Goal: Communication & Community: Connect with others

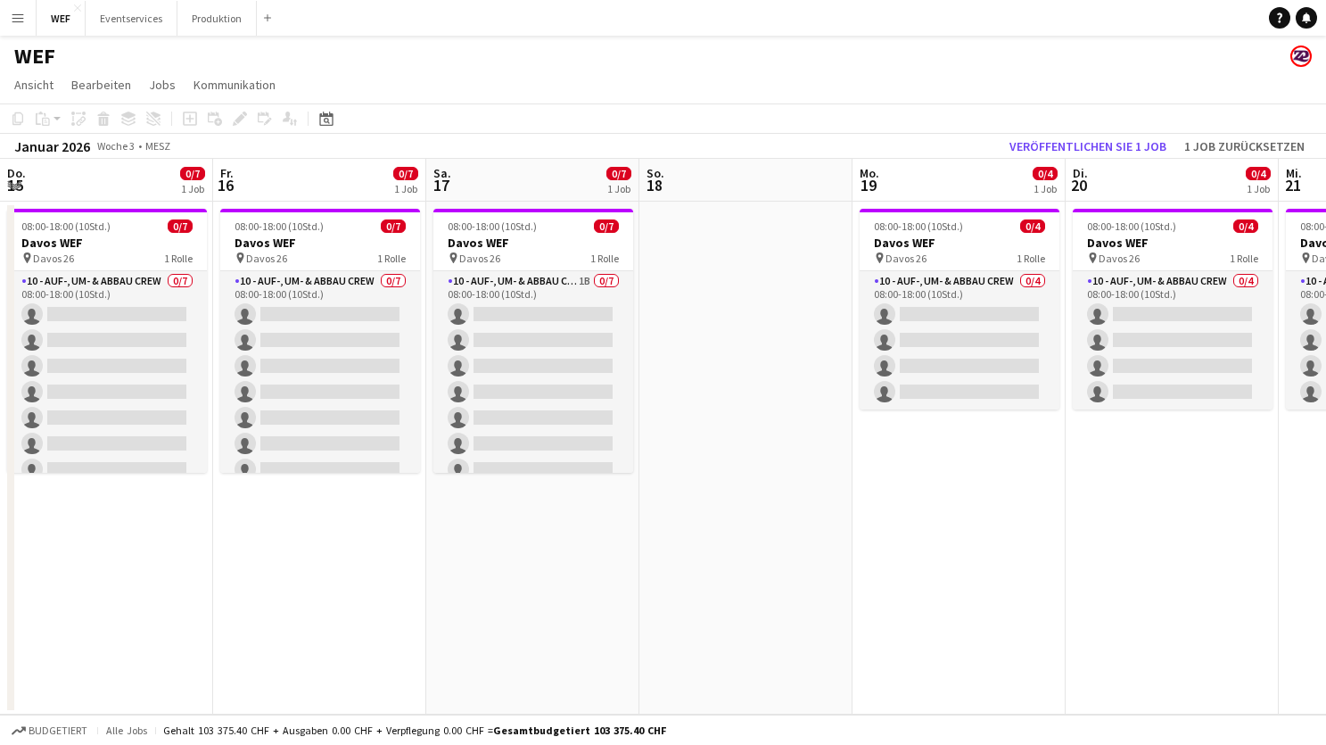
scroll to position [0, 634]
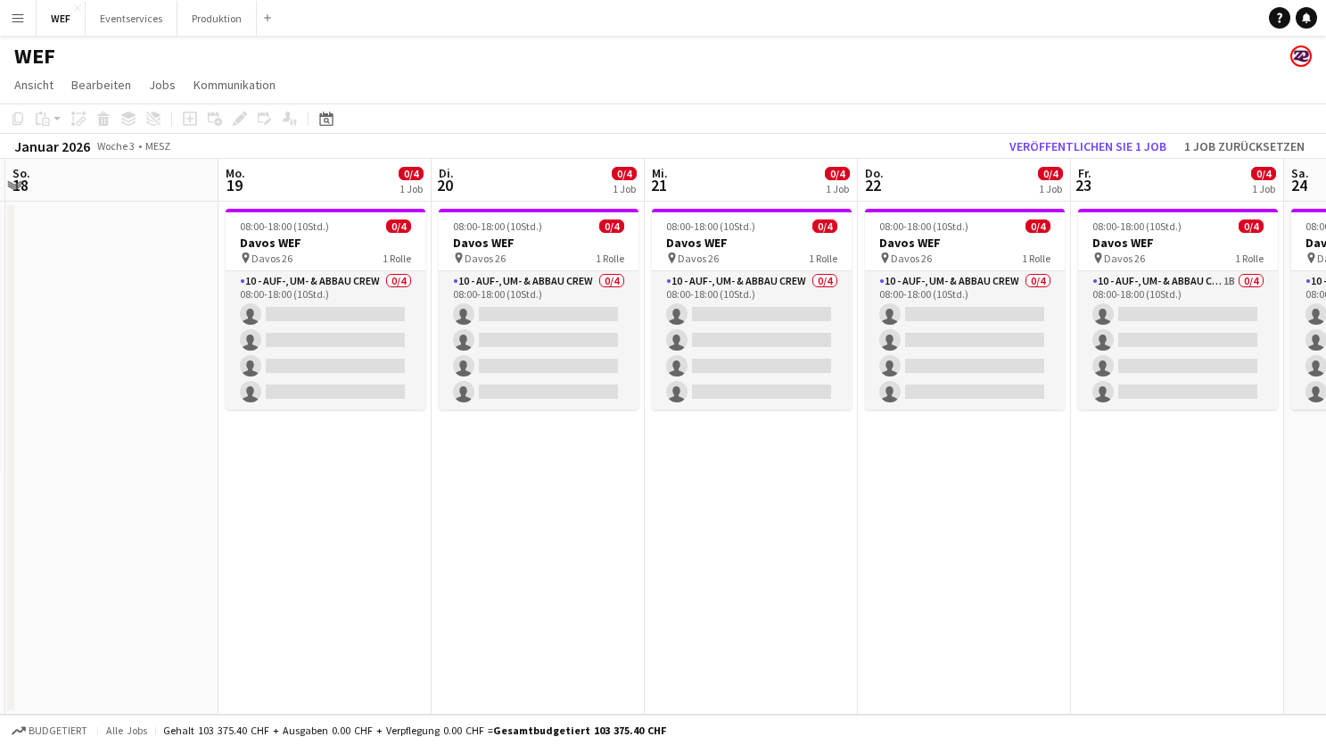
click at [19, 15] on app-icon "Menü" at bounding box center [18, 18] width 14 height 14
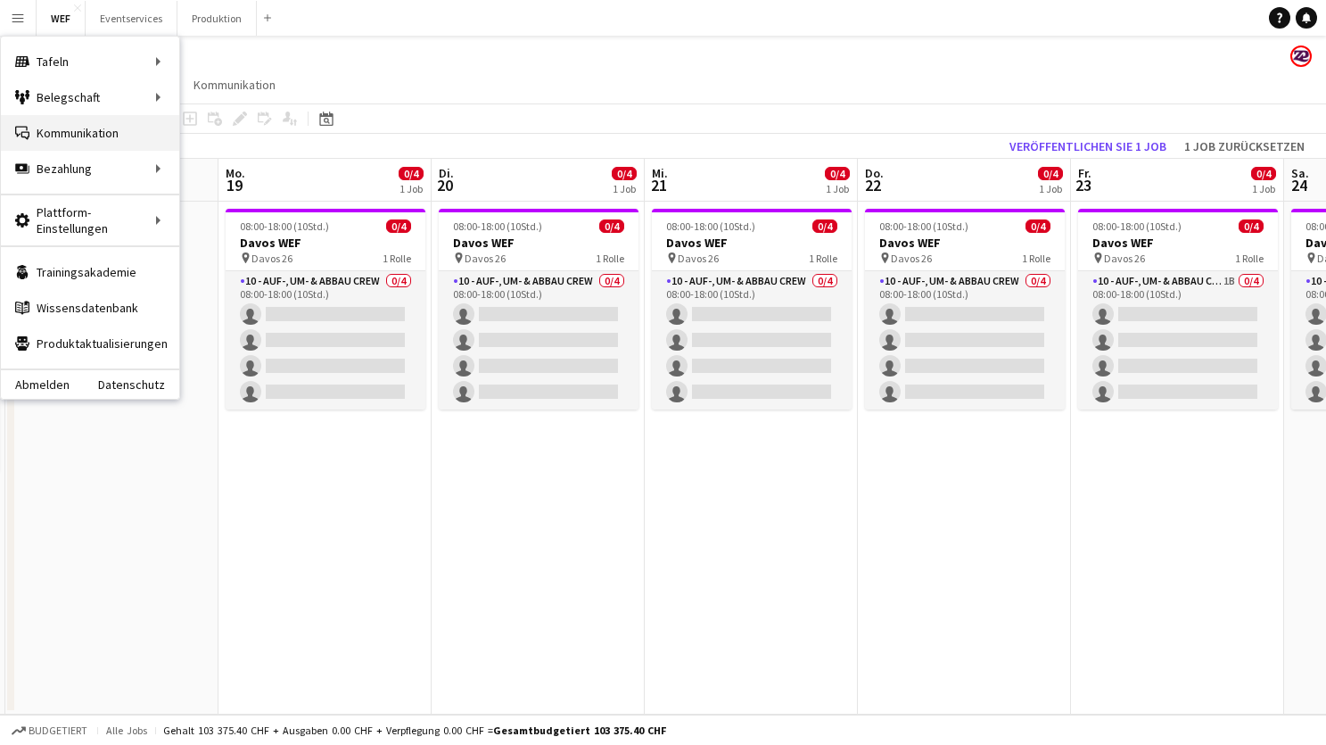
click at [92, 121] on link "Kommunikation Kommunikation" at bounding box center [90, 133] width 178 height 36
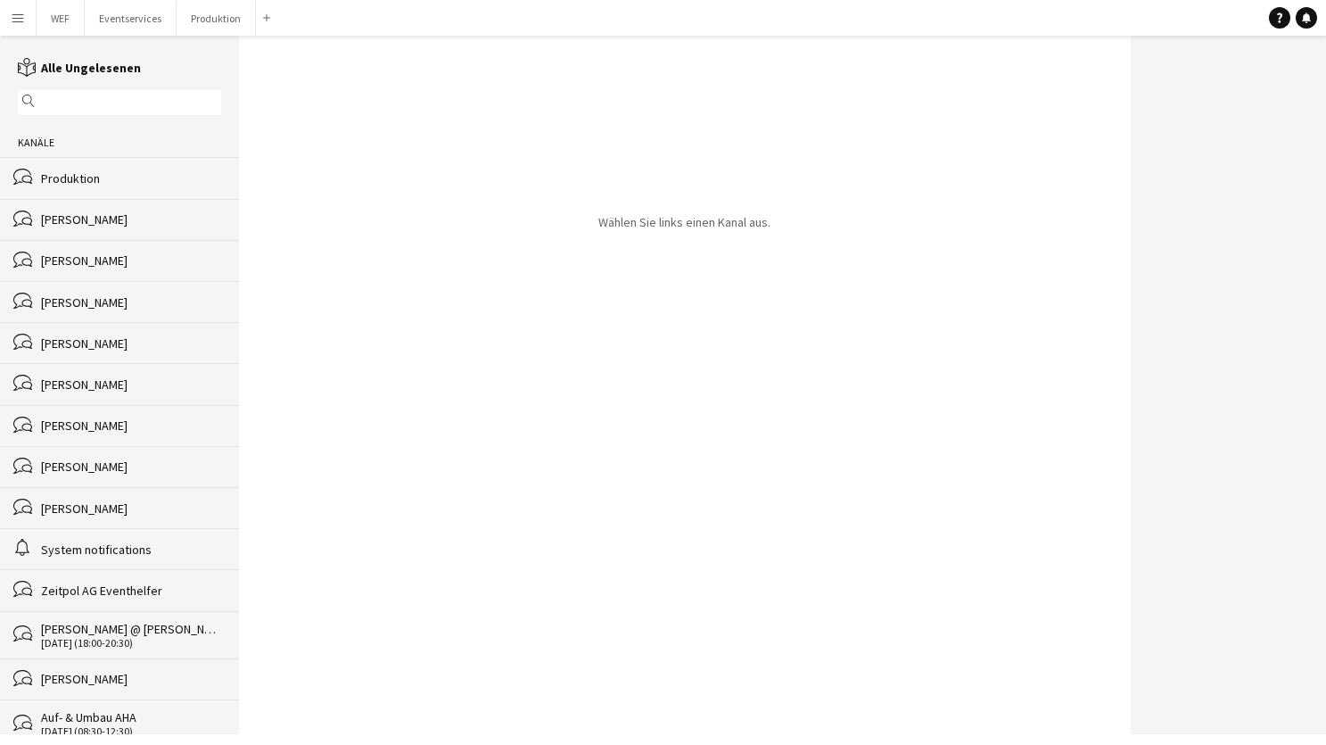
click at [140, 233] on div "bubbles [PERSON_NAME]" at bounding box center [119, 219] width 239 height 41
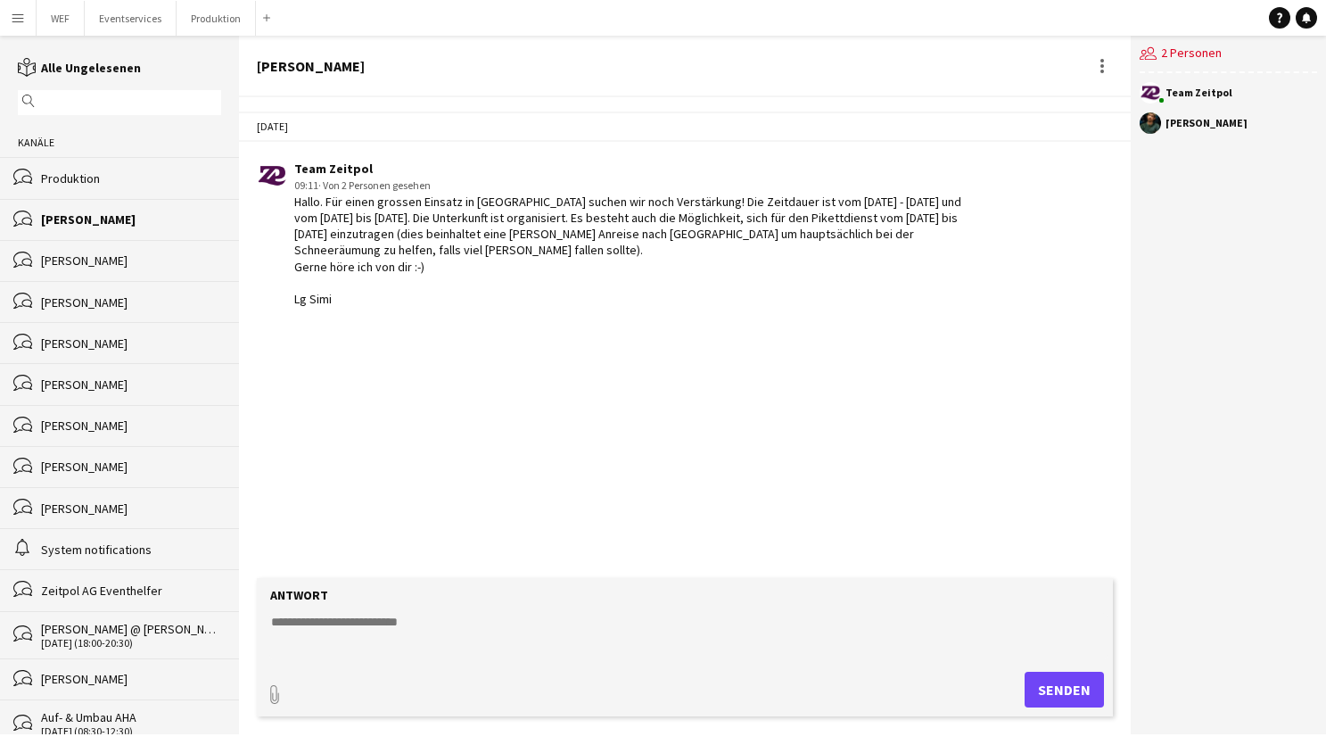
click at [150, 252] on div "[PERSON_NAME]" at bounding box center [131, 260] width 180 height 16
click at [155, 276] on div "bubbles Nahom Frezgi" at bounding box center [119, 260] width 239 height 41
click at [156, 297] on div "[PERSON_NAME]" at bounding box center [131, 302] width 180 height 16
click at [169, 335] on div "[PERSON_NAME]" at bounding box center [131, 343] width 180 height 16
click at [177, 381] on div "[PERSON_NAME]" at bounding box center [131, 384] width 180 height 16
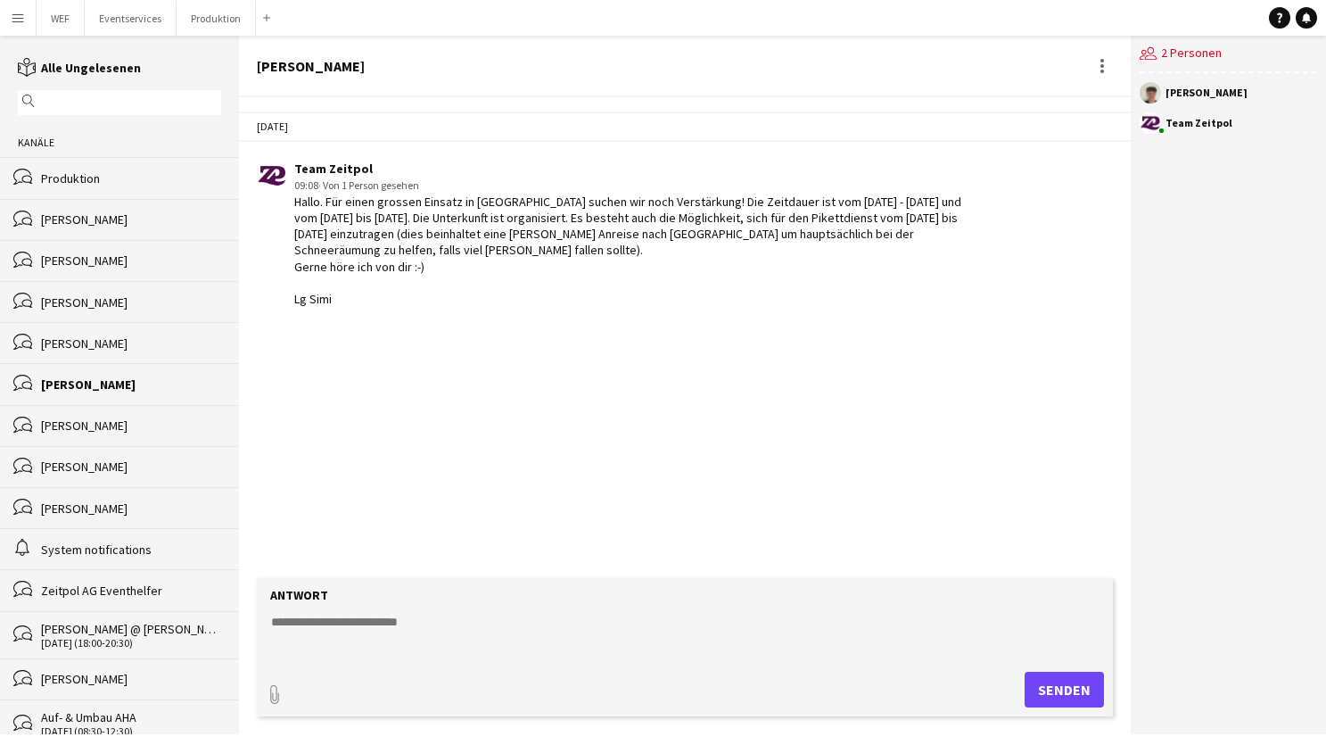
click at [172, 420] on div "[PERSON_NAME]" at bounding box center [131, 425] width 180 height 16
click at [173, 448] on div "bubbles [PERSON_NAME]" at bounding box center [119, 466] width 239 height 41
click at [181, 503] on div "[PERSON_NAME]" at bounding box center [131, 508] width 180 height 16
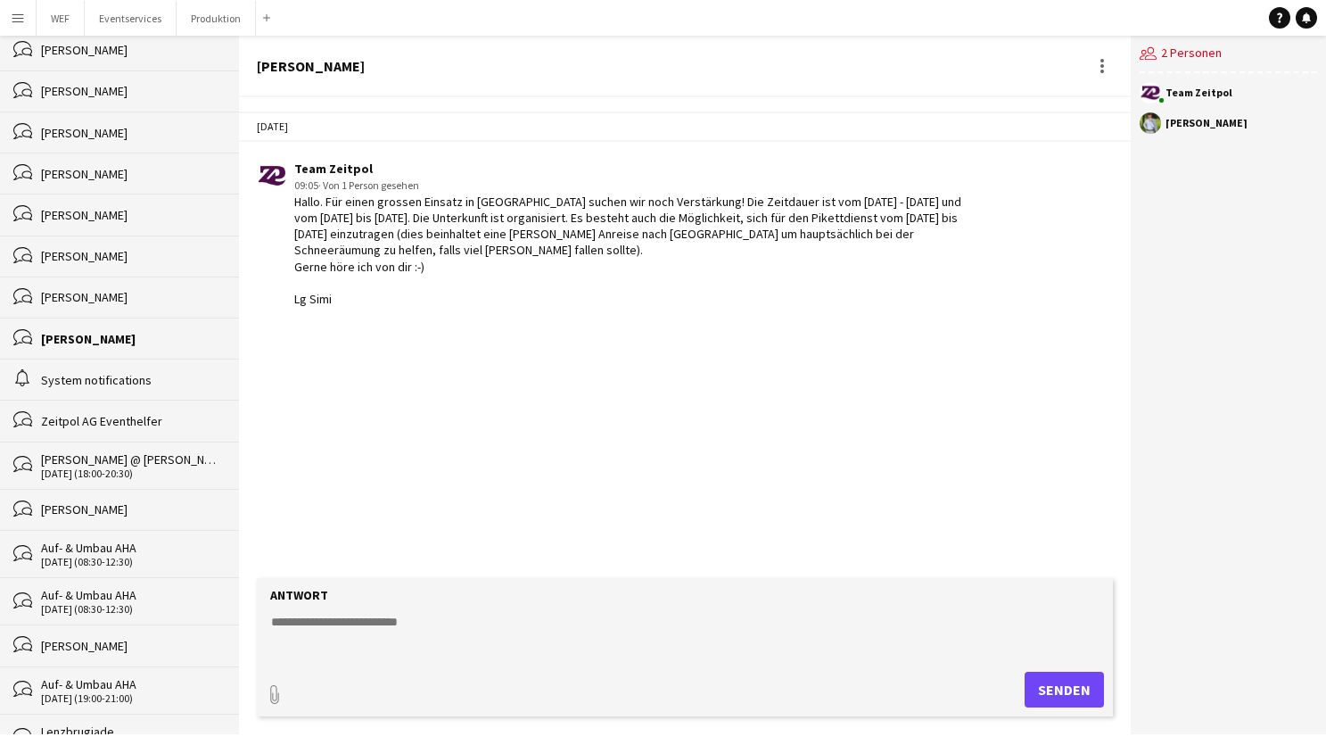
scroll to position [140, 0]
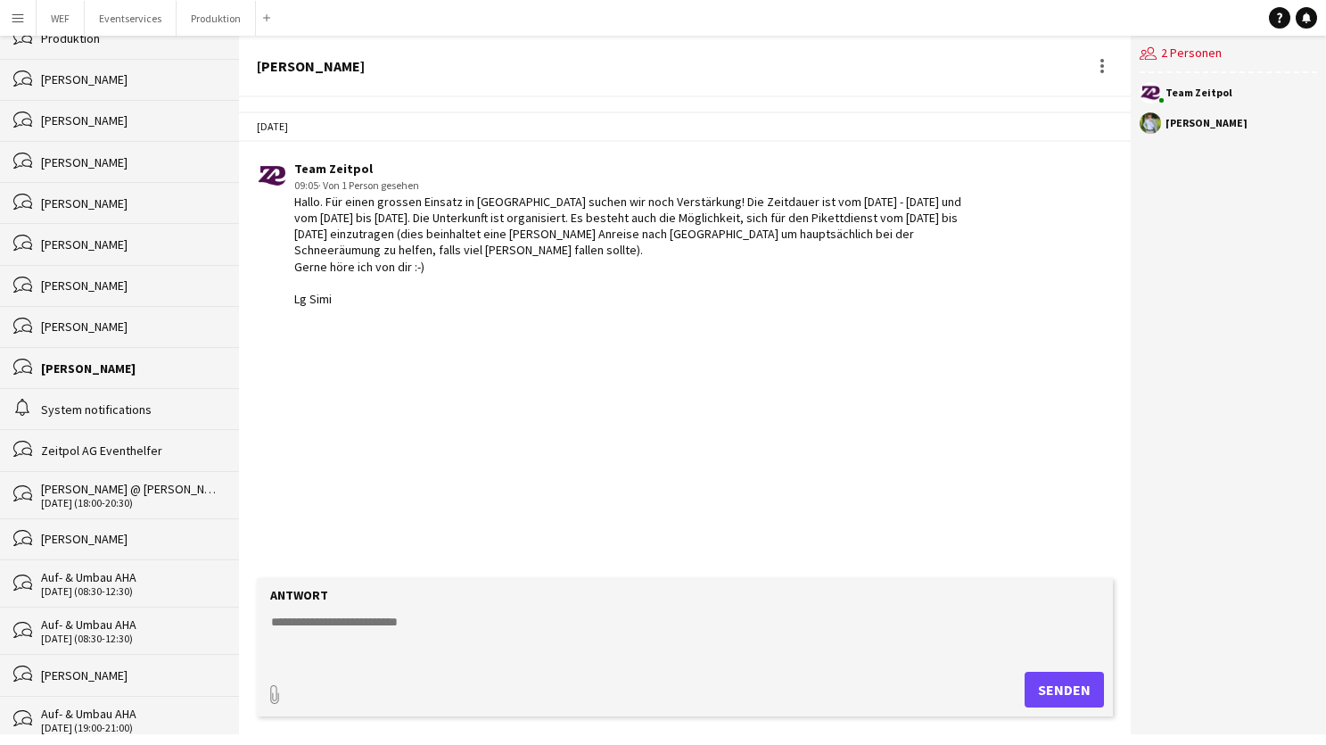
click at [148, 325] on div "[PERSON_NAME]" at bounding box center [131, 326] width 180 height 16
click at [405, 188] on span "· Von 2 Personen gesehen" at bounding box center [374, 184] width 112 height 13
click at [132, 287] on div "[PERSON_NAME]" at bounding box center [131, 285] width 180 height 16
click at [151, 248] on div "[PERSON_NAME]" at bounding box center [131, 244] width 180 height 16
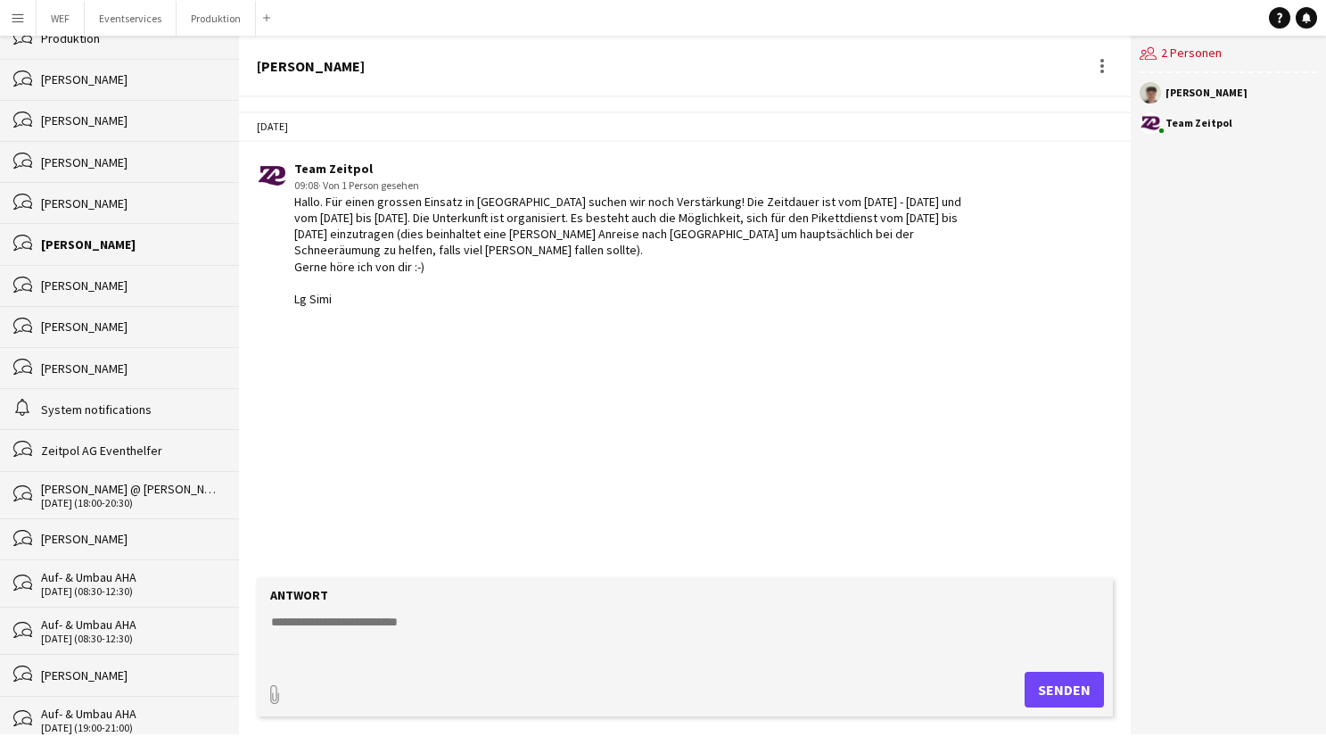
click at [145, 285] on div "[PERSON_NAME]" at bounding box center [131, 285] width 180 height 16
click at [152, 318] on div "[PERSON_NAME]" at bounding box center [131, 326] width 180 height 16
click at [154, 352] on div "bubbles [PERSON_NAME]" at bounding box center [119, 367] width 239 height 41
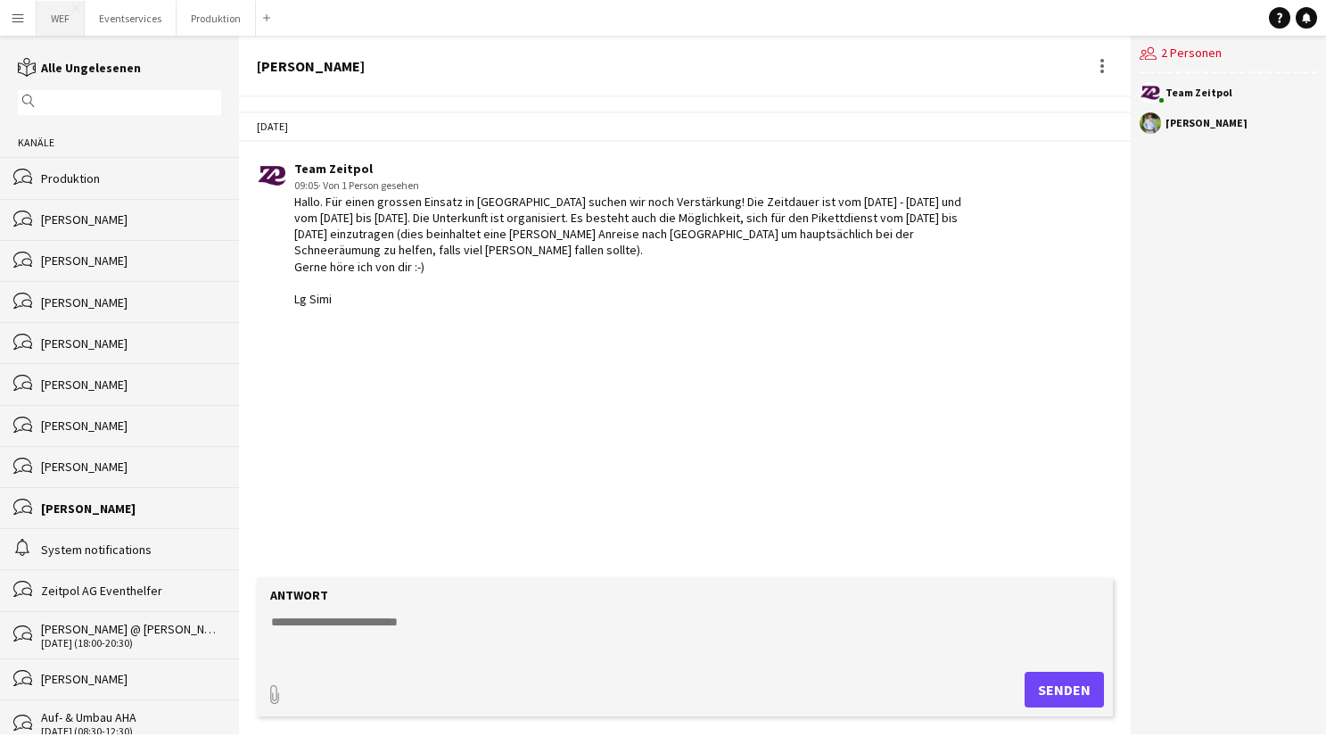
click at [62, 21] on button "WEF Schließen" at bounding box center [61, 18] width 48 height 35
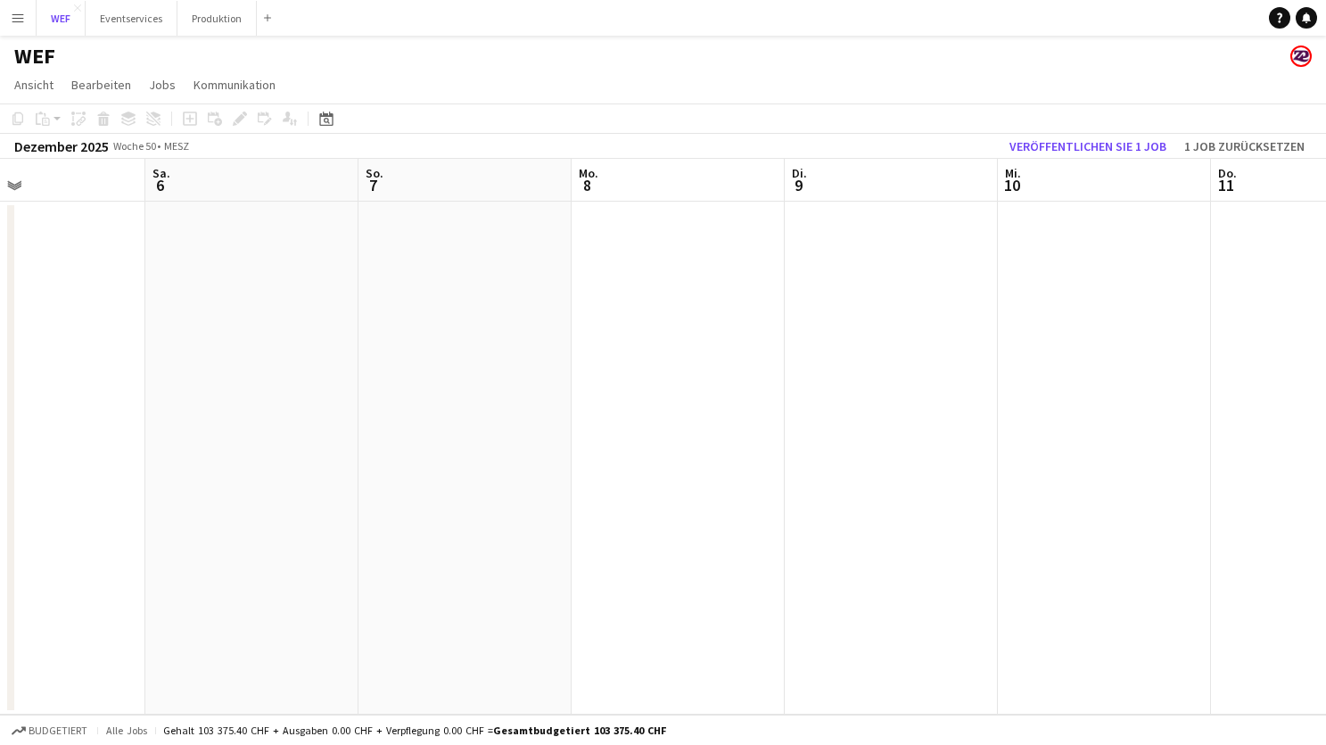
scroll to position [0, 427]
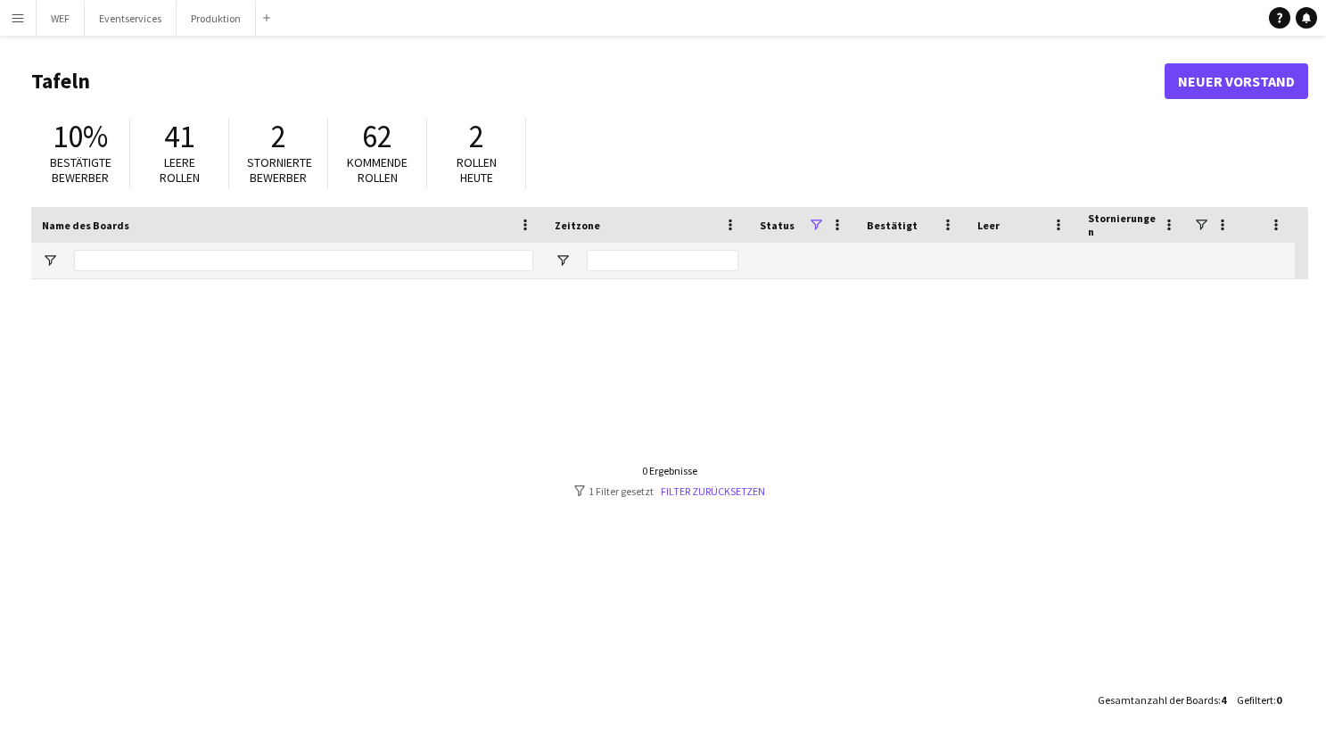
click at [13, 15] on app-icon "Menü" at bounding box center [18, 18] width 14 height 14
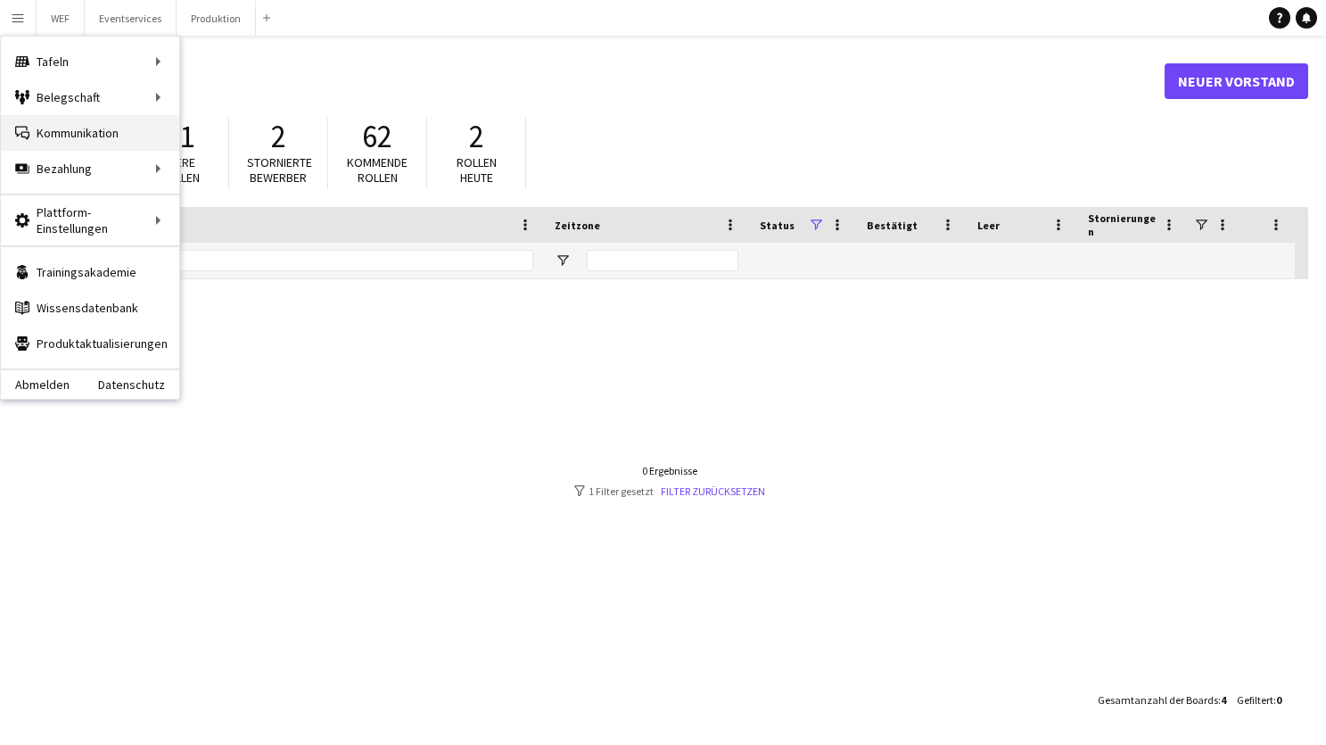
click at [74, 125] on link "Kommunikation Kommunikation" at bounding box center [90, 133] width 178 height 36
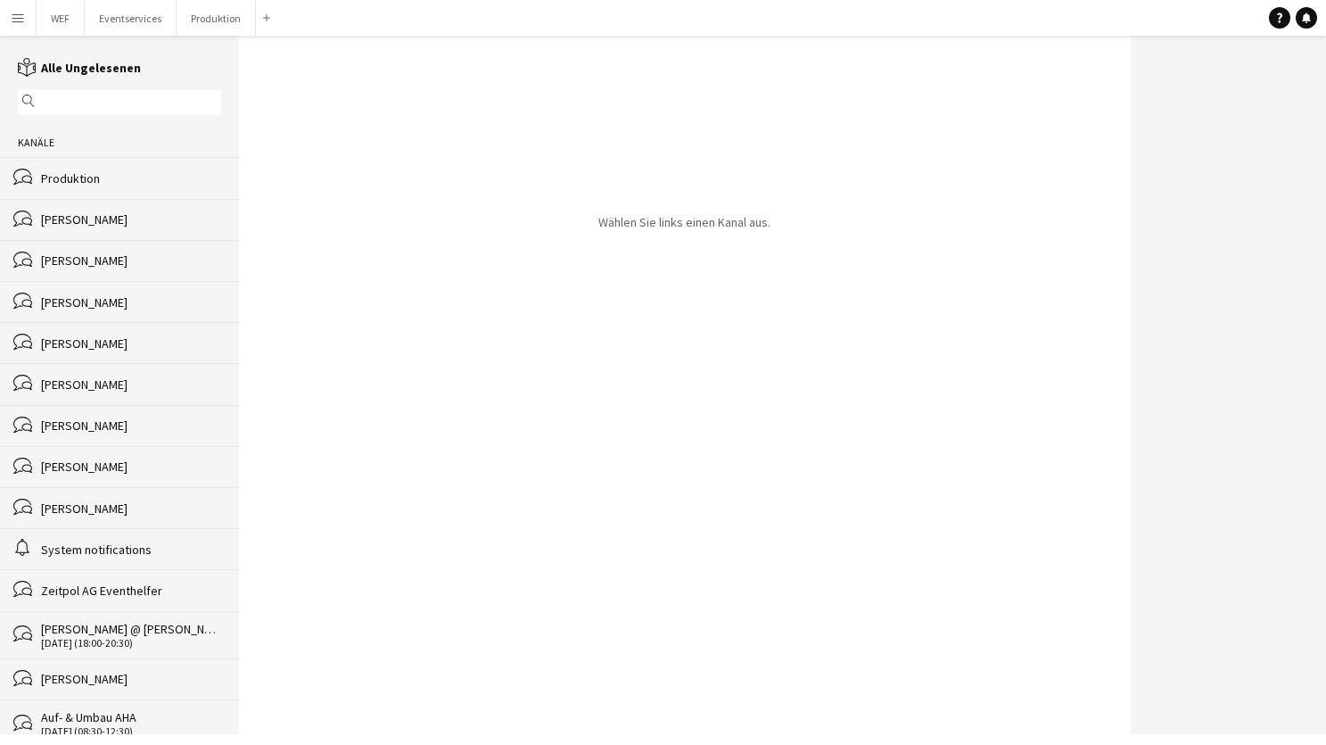
click at [135, 237] on div "bubbles [PERSON_NAME]" at bounding box center [119, 219] width 239 height 41
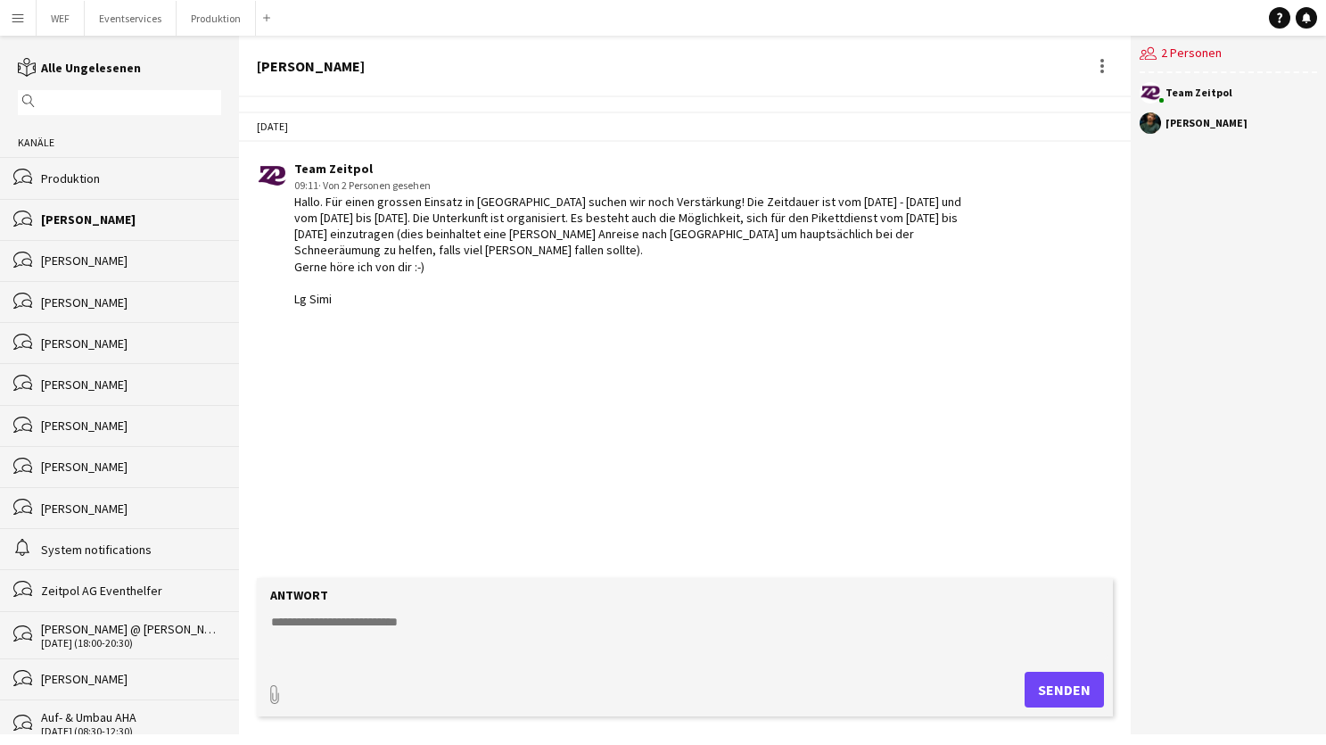
click at [108, 298] on div "[PERSON_NAME]" at bounding box center [131, 302] width 180 height 16
